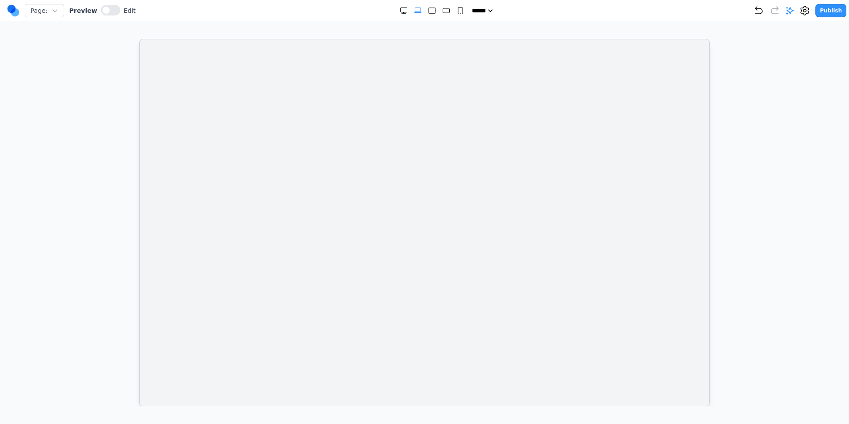
click at [736, 84] on div at bounding box center [425, 222] width 814 height 367
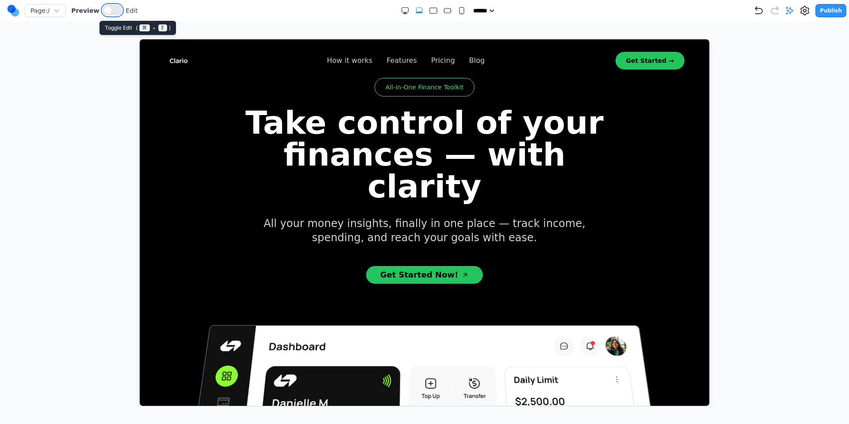
click at [113, 11] on button at bounding box center [112, 10] width 19 height 11
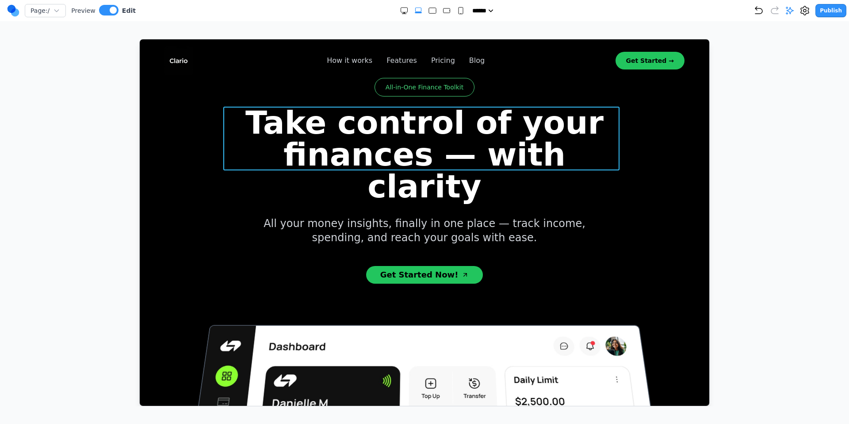
click at [493, 151] on h1 "Take control of your finances — with clarity" at bounding box center [424, 154] width 396 height 96
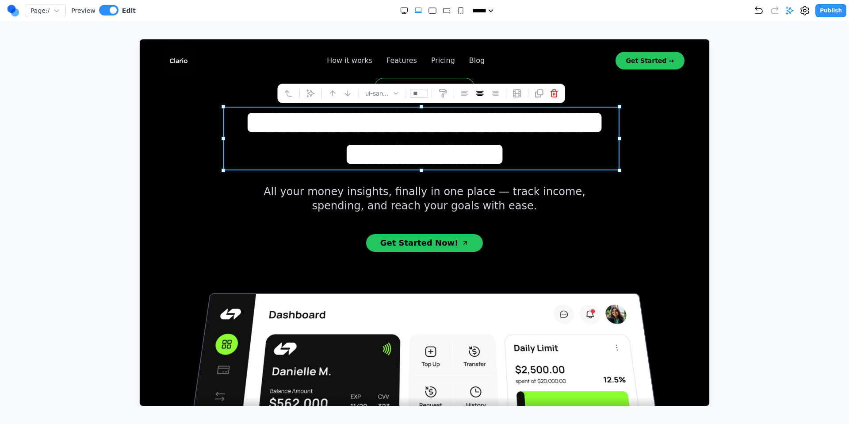
click at [816, 109] on div at bounding box center [425, 222] width 814 height 367
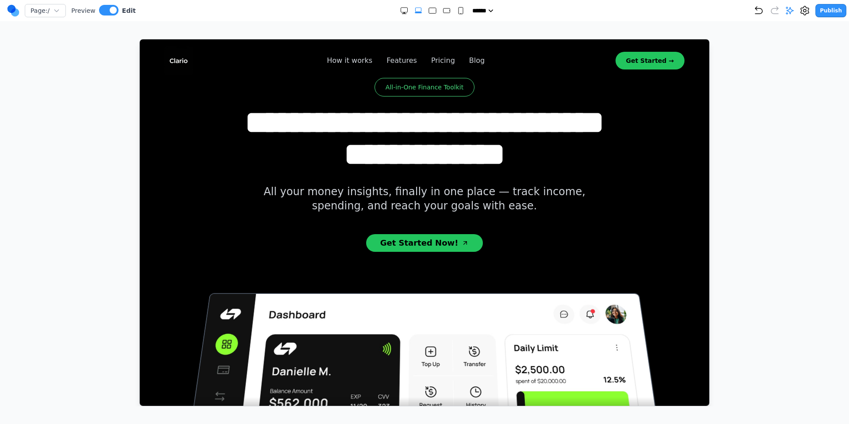
click at [832, 10] on button "Publish" at bounding box center [831, 10] width 31 height 13
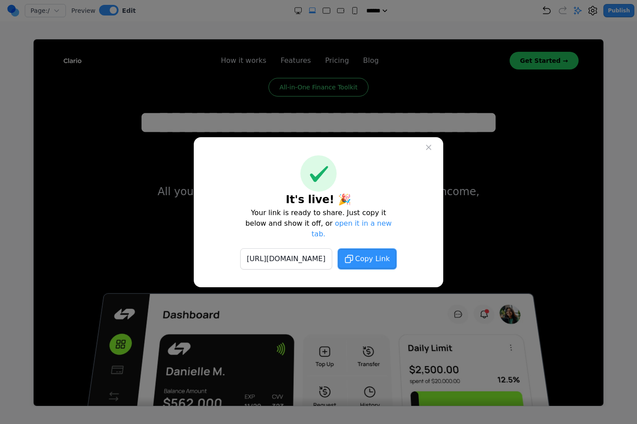
click at [431, 152] on icon at bounding box center [428, 147] width 9 height 9
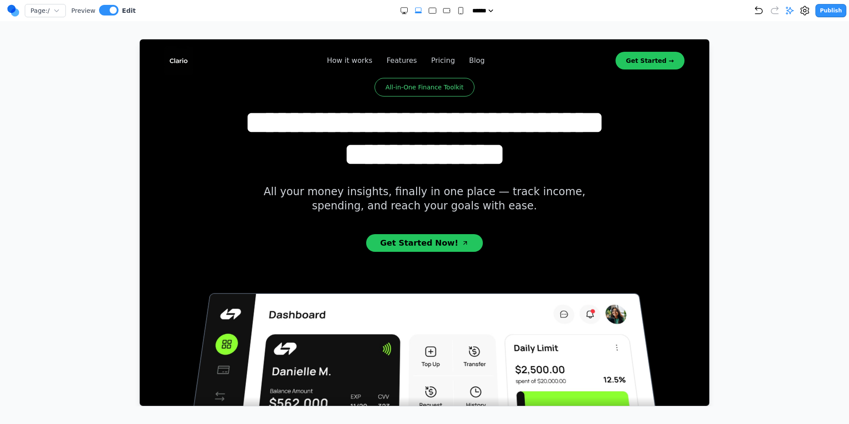
click at [743, 88] on div at bounding box center [425, 222] width 814 height 367
click at [831, 13] on button "Publish" at bounding box center [831, 10] width 31 height 13
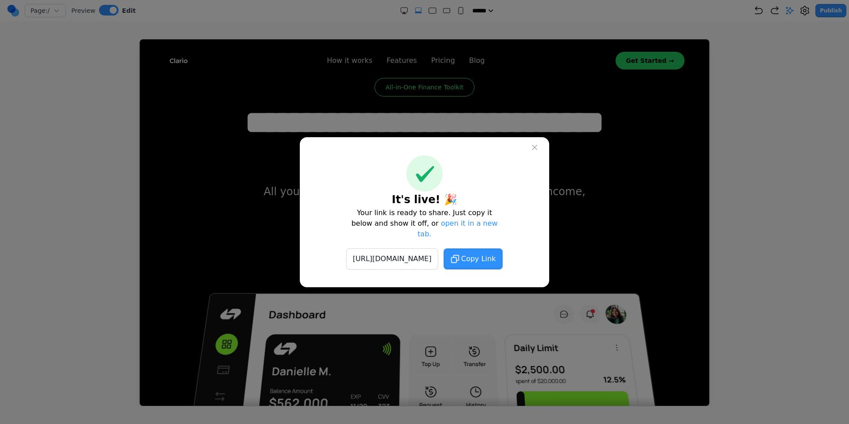
click at [496, 256] on span "Copy Link" at bounding box center [478, 258] width 34 height 11
click at [535, 149] on icon at bounding box center [534, 147] width 9 height 9
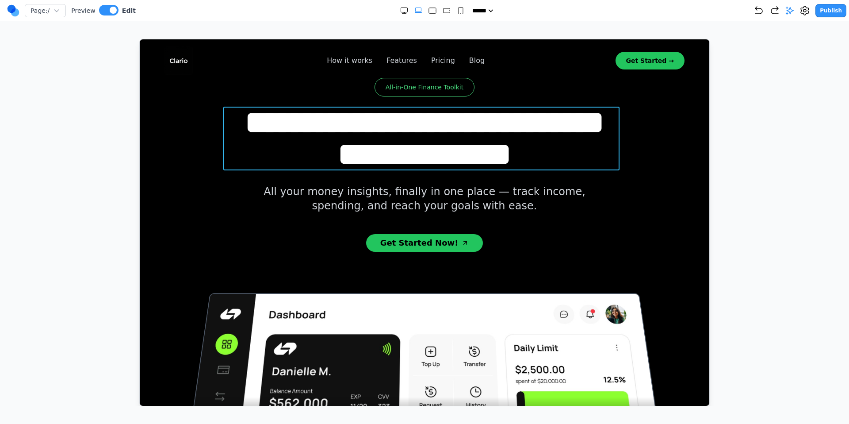
click at [479, 149] on h1 "**********" at bounding box center [424, 138] width 396 height 64
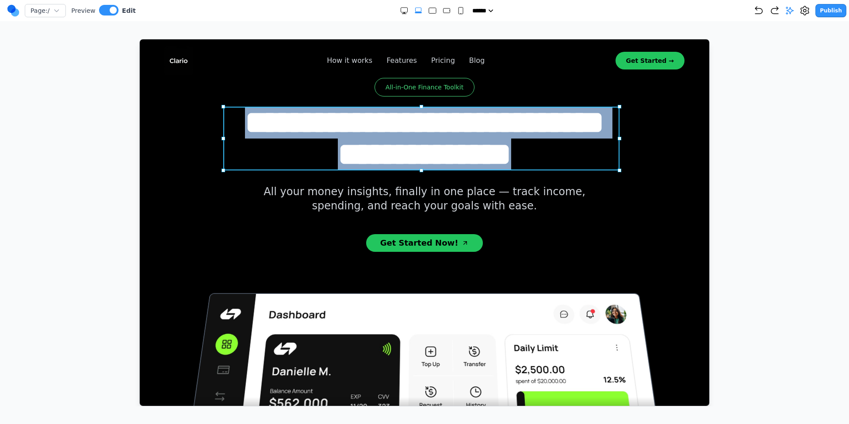
drag, startPoint x: 276, startPoint y: 122, endPoint x: 582, endPoint y: 160, distance: 308.5
click at [582, 160] on h1 "**********" at bounding box center [424, 138] width 396 height 64
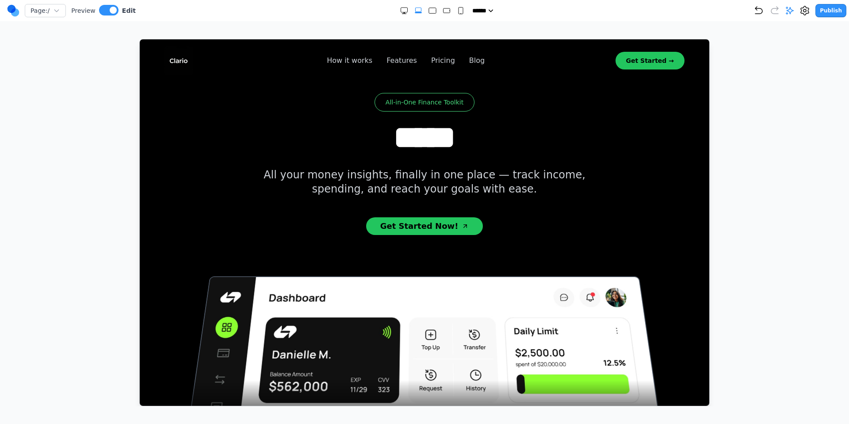
click at [780, 142] on div at bounding box center [425, 222] width 814 height 367
click at [830, 11] on button "Publish" at bounding box center [831, 10] width 31 height 13
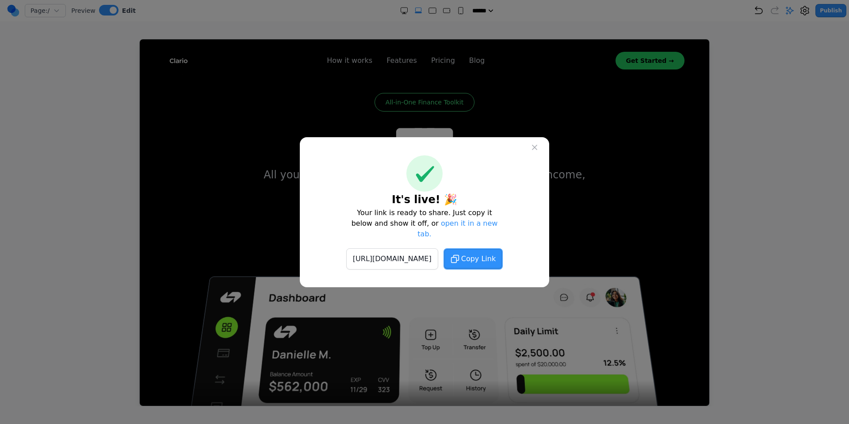
click at [533, 152] on icon at bounding box center [534, 147] width 9 height 9
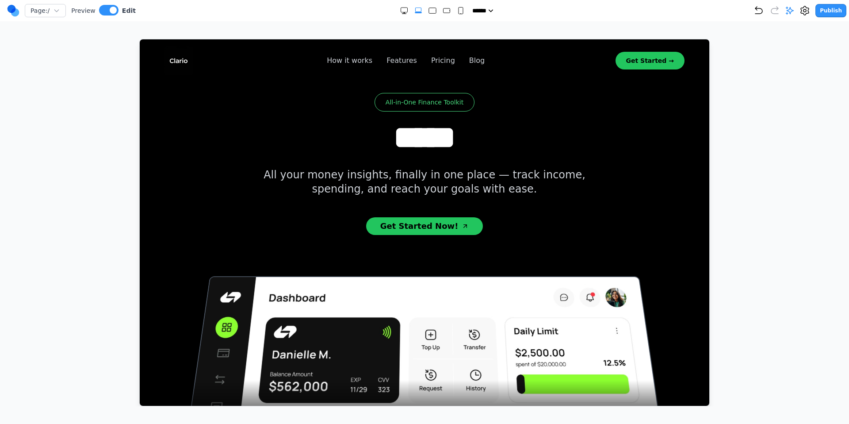
click at [780, 121] on div at bounding box center [425, 222] width 814 height 367
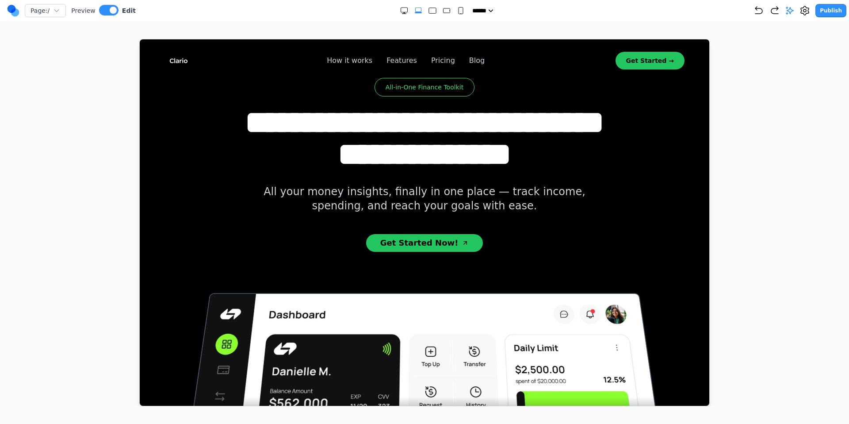
click at [831, 11] on button "Publish" at bounding box center [831, 10] width 31 height 13
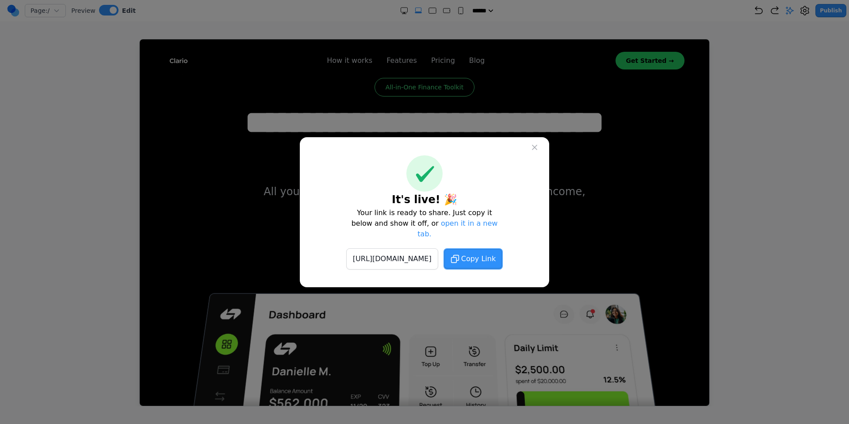
click at [535, 149] on icon at bounding box center [534, 147] width 9 height 9
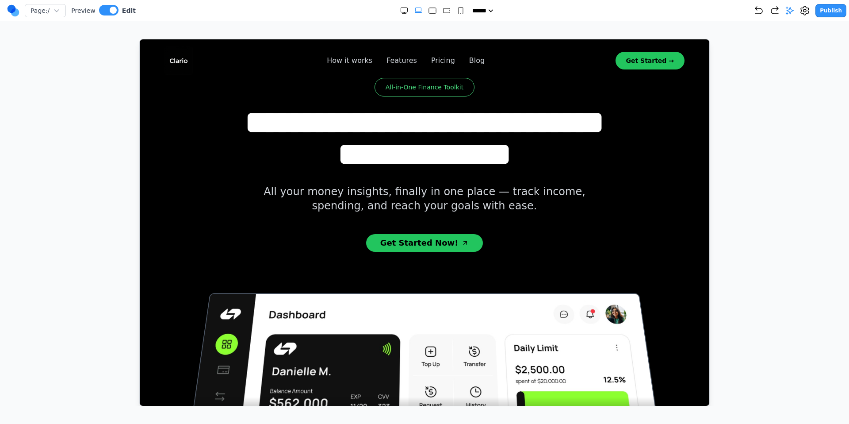
click at [799, 116] on div at bounding box center [425, 222] width 814 height 367
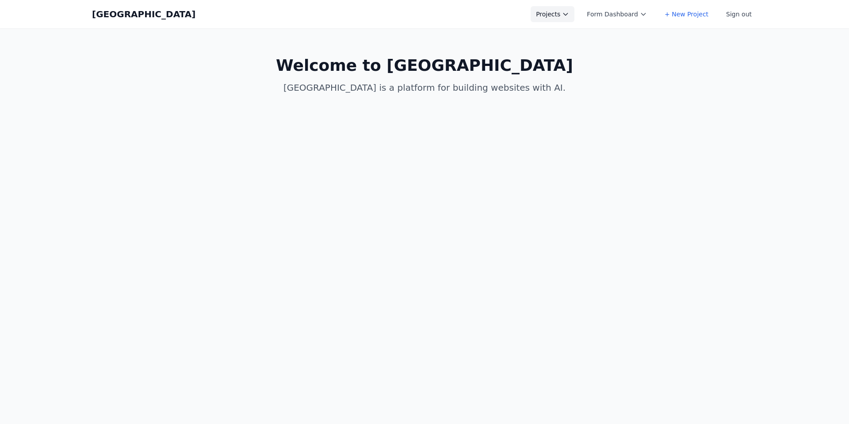
click at [547, 12] on button "Projects" at bounding box center [553, 14] width 44 height 16
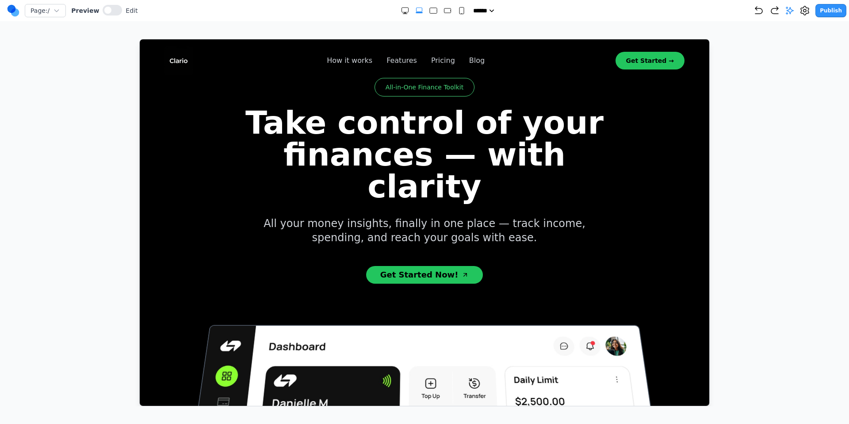
drag, startPoint x: 705, startPoint y: 19, endPoint x: 754, endPoint y: 20, distance: 49.6
click at [705, 17] on nav "Page: / Preview Edit ***** ***** ****** ****** ****** Publish" at bounding box center [424, 10] width 849 height 21
click at [774, 10] on icon "button" at bounding box center [774, 10] width 7 height 7
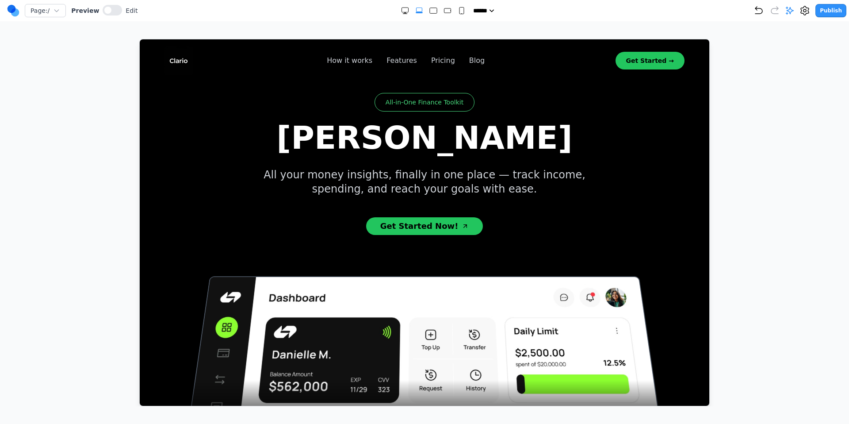
click at [820, 10] on button "Publish" at bounding box center [831, 10] width 31 height 13
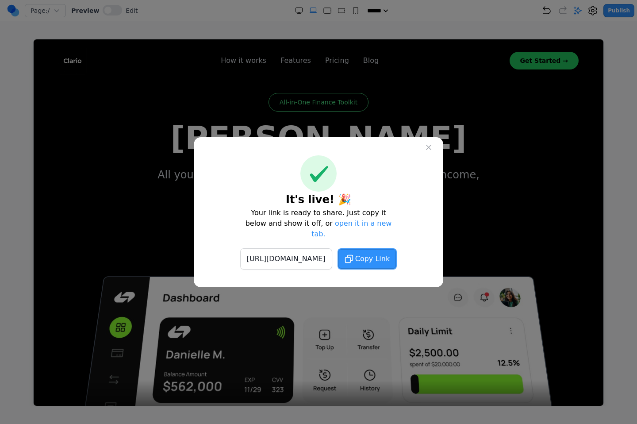
click at [390, 256] on span "Copy Link" at bounding box center [372, 258] width 34 height 11
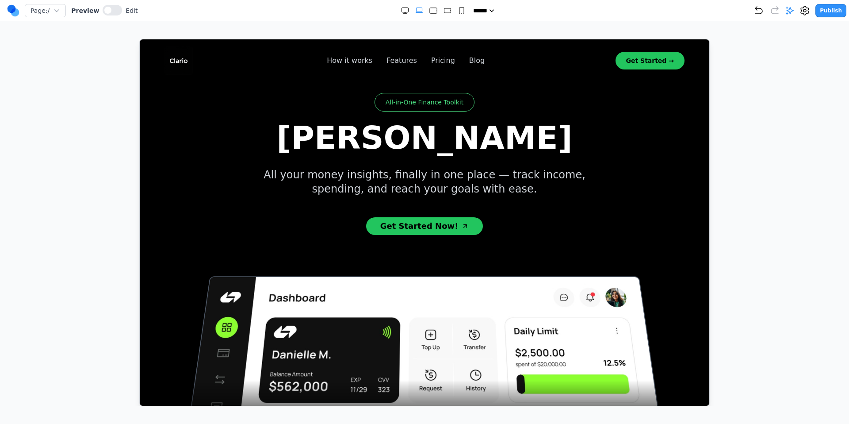
click at [793, 159] on div at bounding box center [425, 222] width 814 height 367
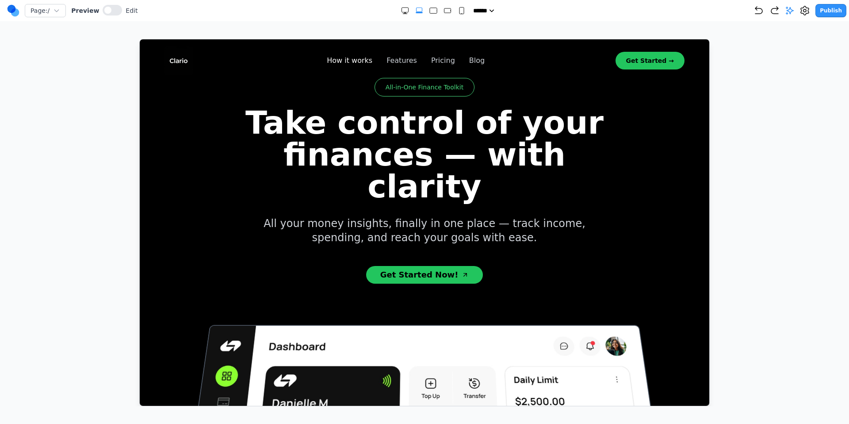
click at [349, 58] on link "How it works" at bounding box center [349, 60] width 46 height 11
click at [808, 11] on icon at bounding box center [805, 10] width 11 height 11
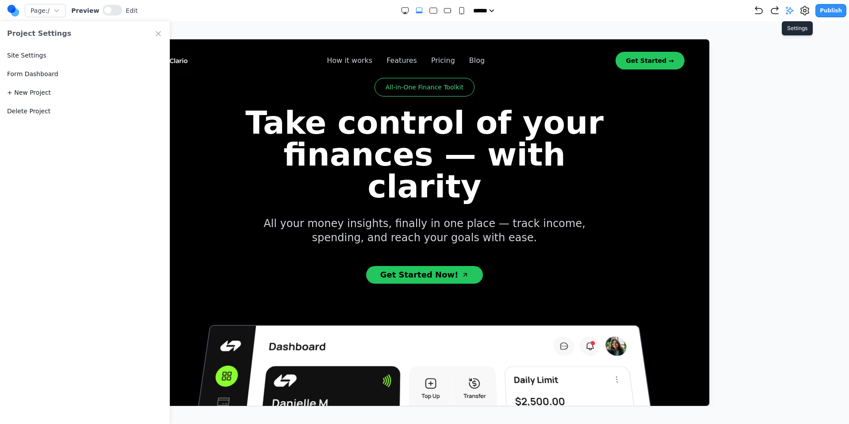
click at [808, 11] on icon at bounding box center [805, 10] width 11 height 11
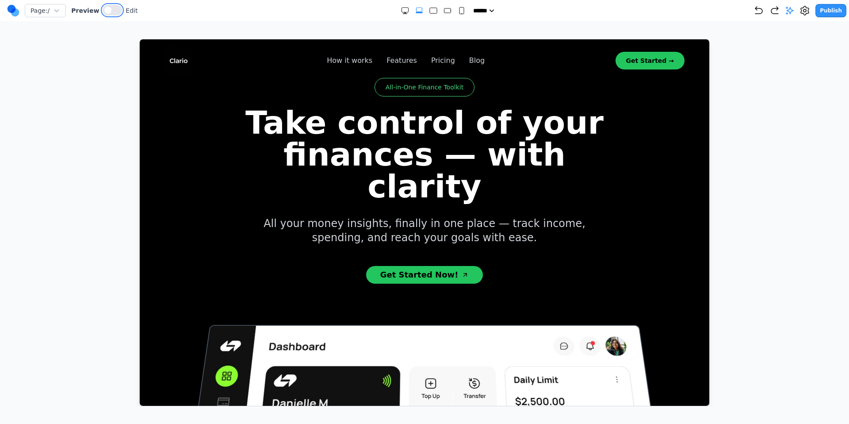
click at [113, 8] on button at bounding box center [112, 10] width 19 height 11
click at [341, 57] on link "How it works" at bounding box center [349, 60] width 46 height 11
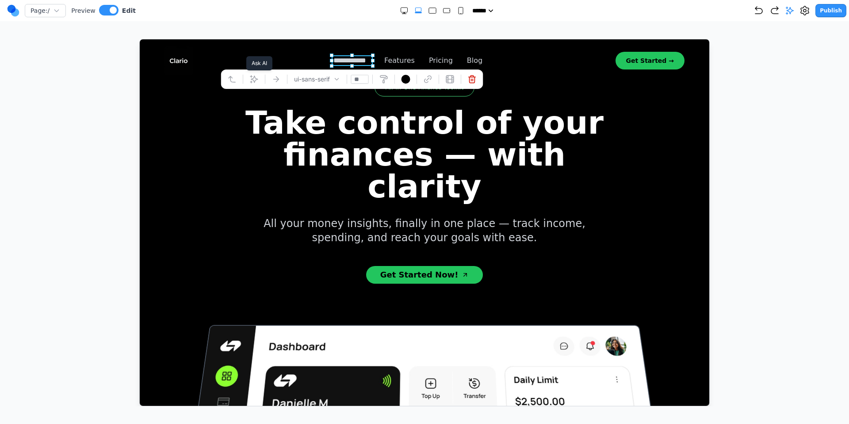
click at [250, 81] on icon at bounding box center [254, 79] width 8 height 8
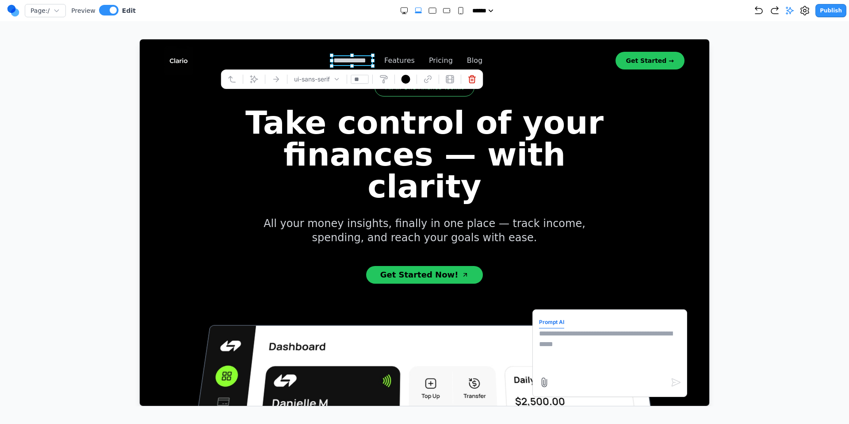
click at [550, 338] on textarea at bounding box center [610, 350] width 142 height 44
type textarea "**********"
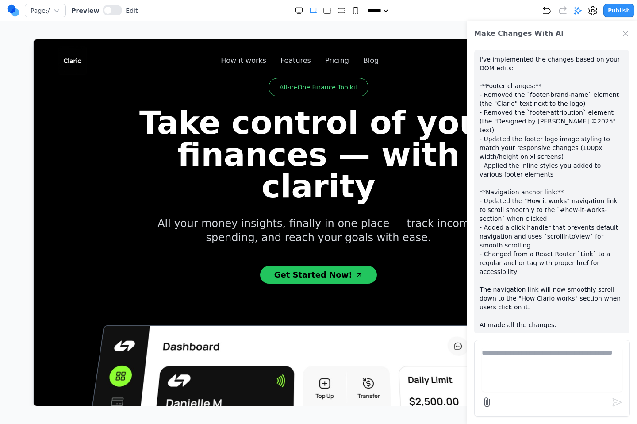
click at [629, 34] on icon "Close Chat" at bounding box center [625, 33] width 9 height 9
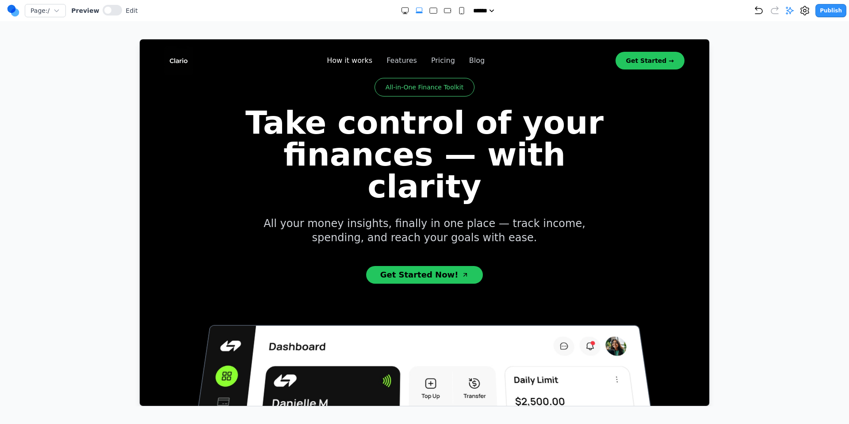
click at [345, 61] on link "How it works" at bounding box center [349, 60] width 46 height 11
click at [832, 10] on button "Publish" at bounding box center [831, 10] width 31 height 13
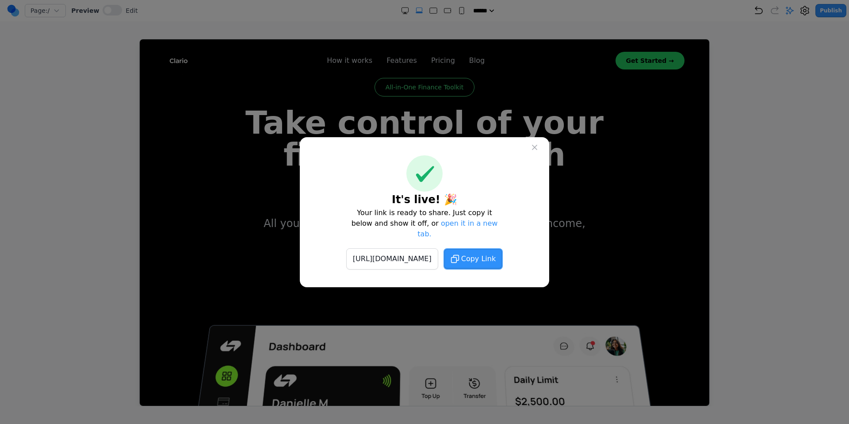
click at [495, 253] on span "Copy Link" at bounding box center [478, 258] width 34 height 11
click at [533, 152] on icon at bounding box center [534, 147] width 9 height 9
